Goal: Use online tool/utility

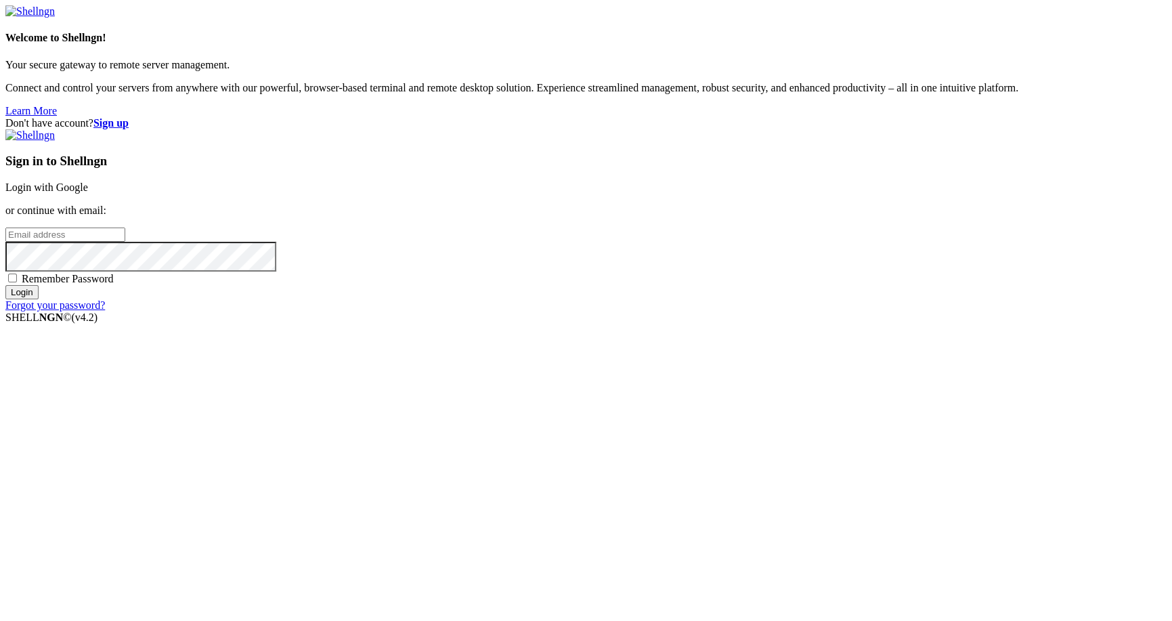
type input "[PERSON_NAME][EMAIL_ADDRESS][DOMAIN_NAME]"
click at [39, 299] on input "Login" at bounding box center [21, 292] width 33 height 14
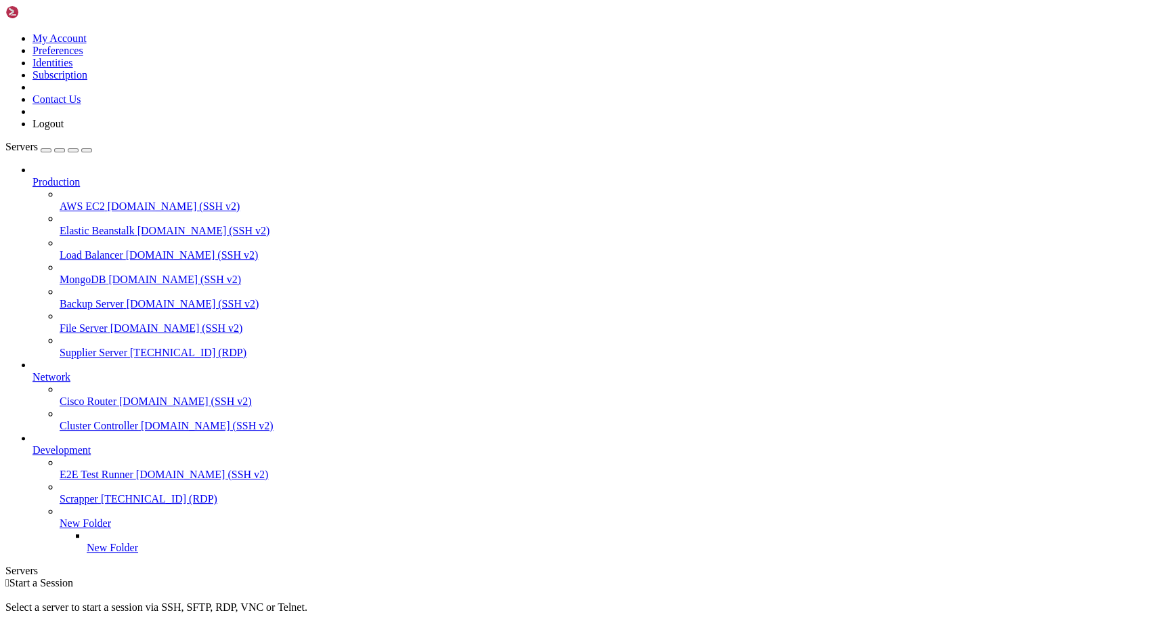
click at [83, 347] on span "Supplier Server" at bounding box center [94, 353] width 68 height 12
drag, startPoint x: 627, startPoint y: 760, endPoint x: 140, endPoint y: 779, distance: 487.1
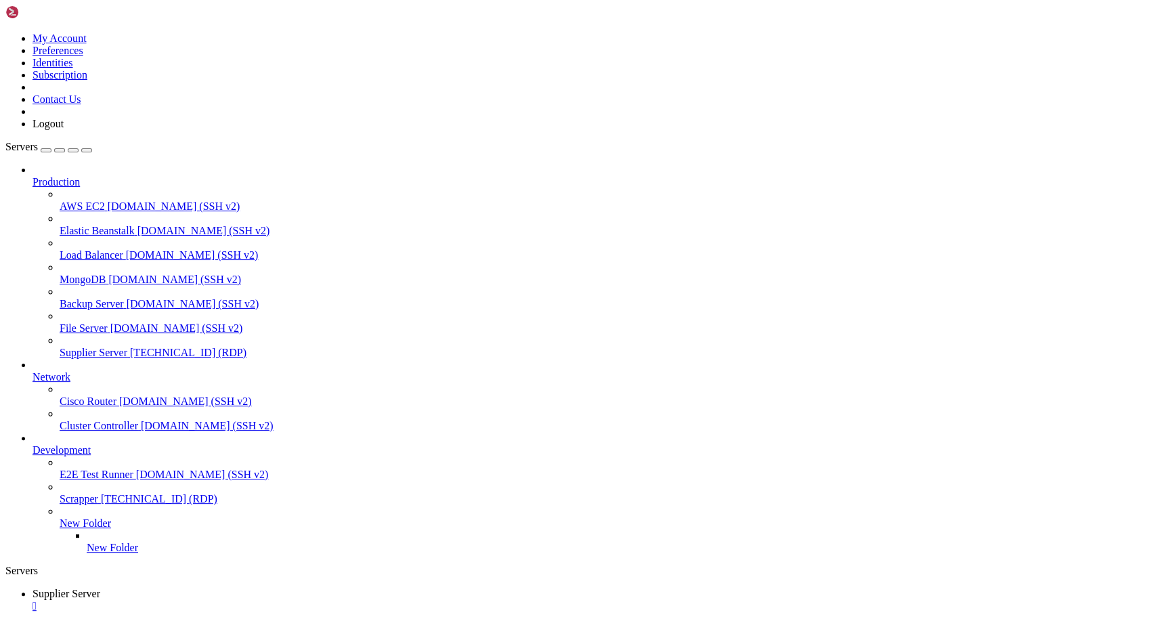
drag, startPoint x: 442, startPoint y: 1018, endPoint x: 300, endPoint y: 1012, distance: 142.3
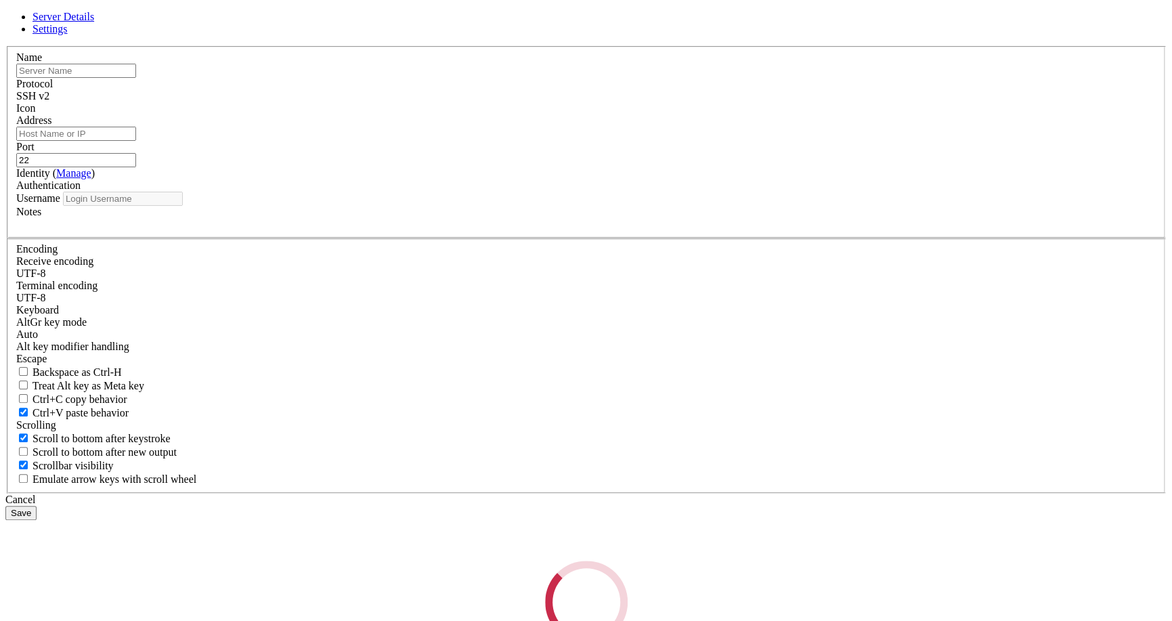
type input "[PERSON_NAME][EMAIL_ADDRESS][DOMAIN_NAME]"
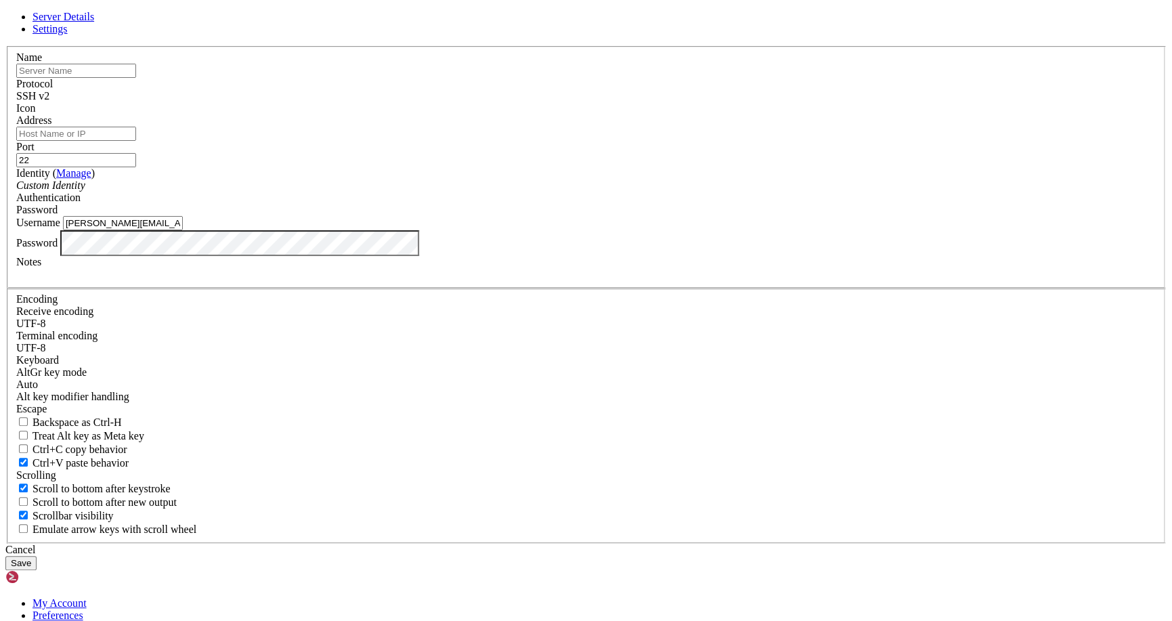
click at [5, 46] on link at bounding box center [5, 46] width 0 height 0
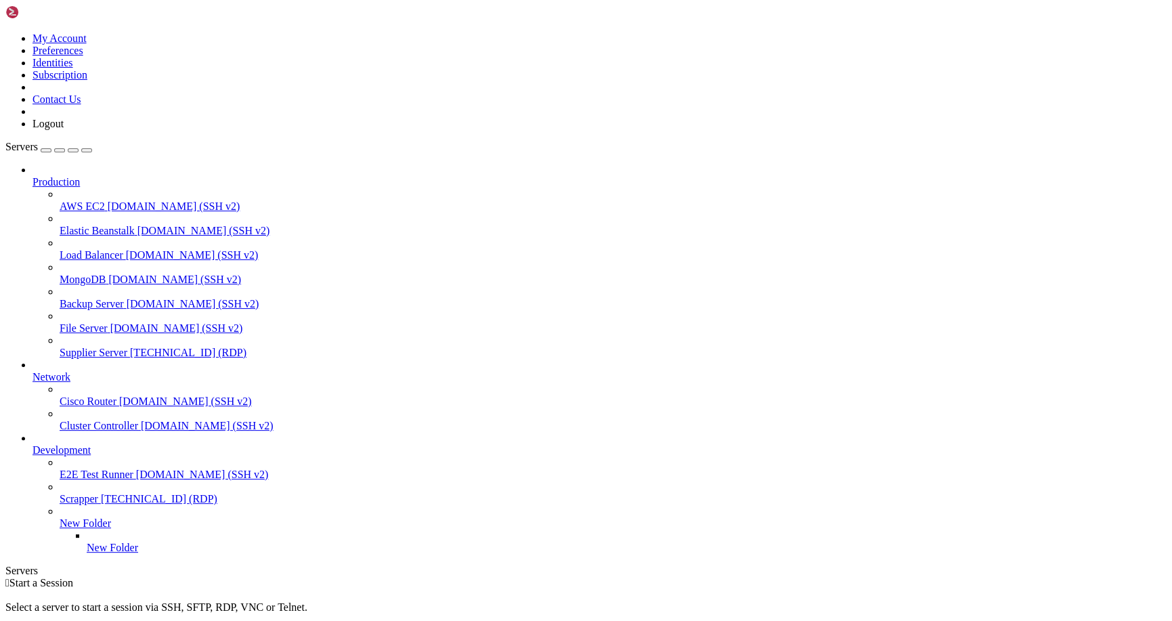
click at [102, 347] on span "Supplier Server" at bounding box center [94, 353] width 68 height 12
drag, startPoint x: 343, startPoint y: 761, endPoint x: 122, endPoint y: 766, distance: 220.8
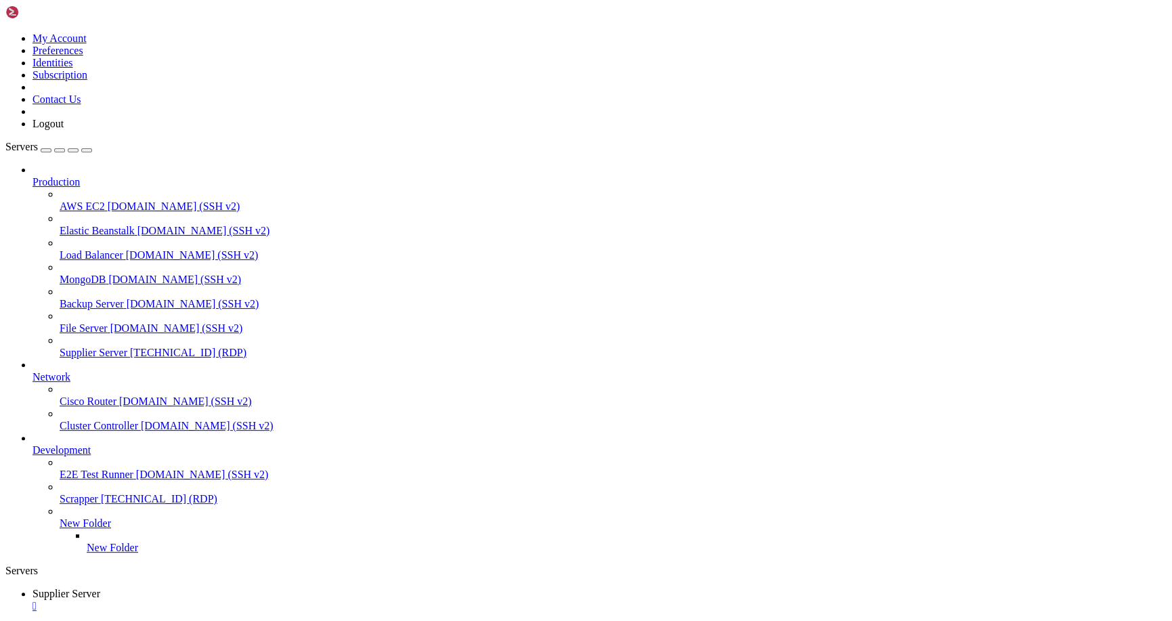
drag, startPoint x: 107, startPoint y: 762, endPoint x: 345, endPoint y: 770, distance: 237.8
drag, startPoint x: 379, startPoint y: 763, endPoint x: 74, endPoint y: 773, distance: 304.8
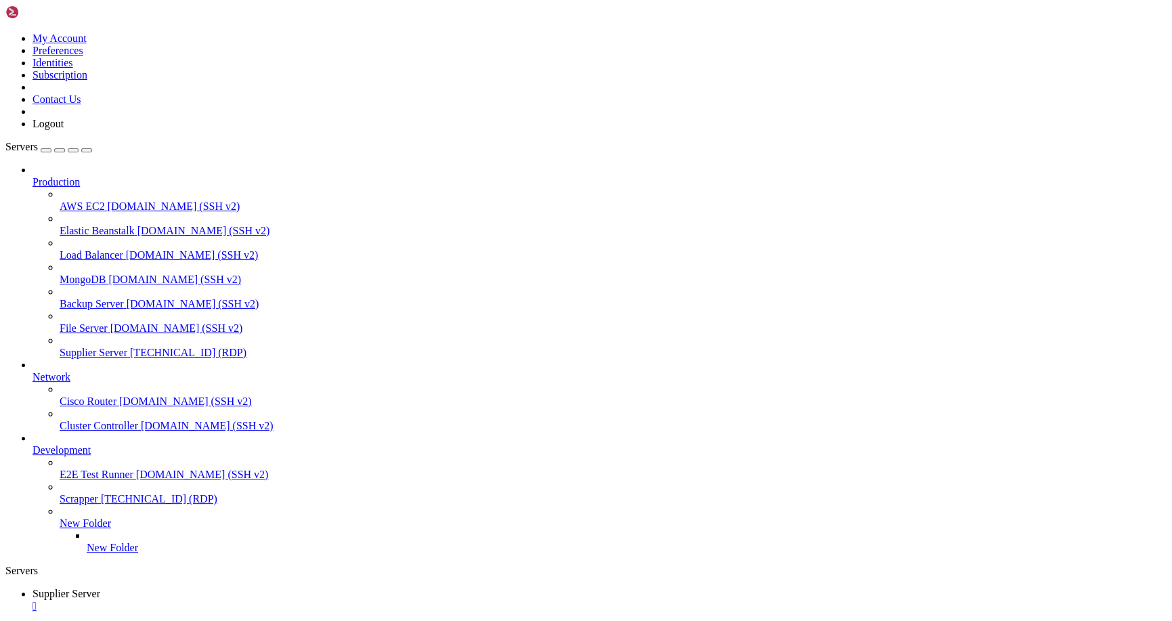
drag, startPoint x: 440, startPoint y: 1014, endPoint x: 299, endPoint y: 1017, distance: 141.5
